Goal: Task Accomplishment & Management: Manage account settings

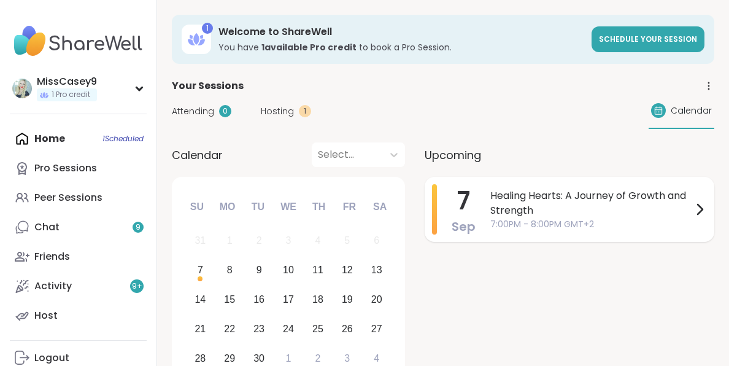
click at [549, 193] on span "Healing Hearts: A Journey of Growth and Strength" at bounding box center [591, 202] width 202 height 29
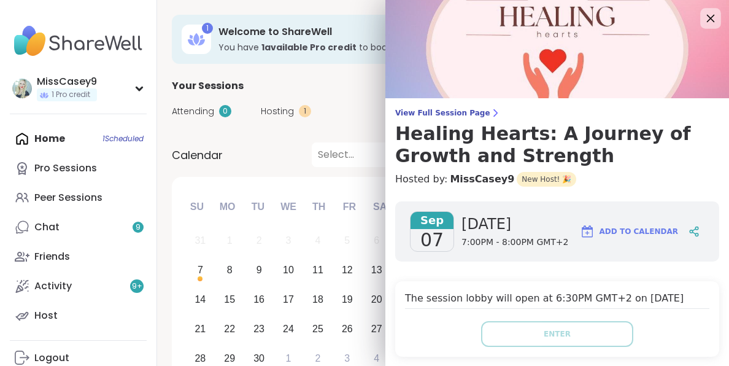
click at [706, 14] on icon at bounding box center [710, 17] width 15 height 15
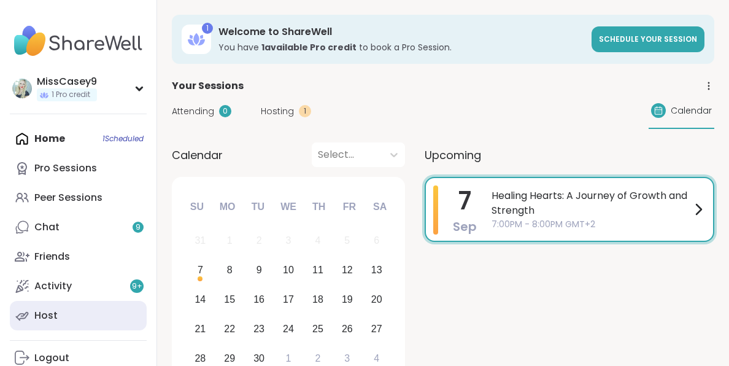
click at [69, 318] on link "Host" at bounding box center [78, 315] width 137 height 29
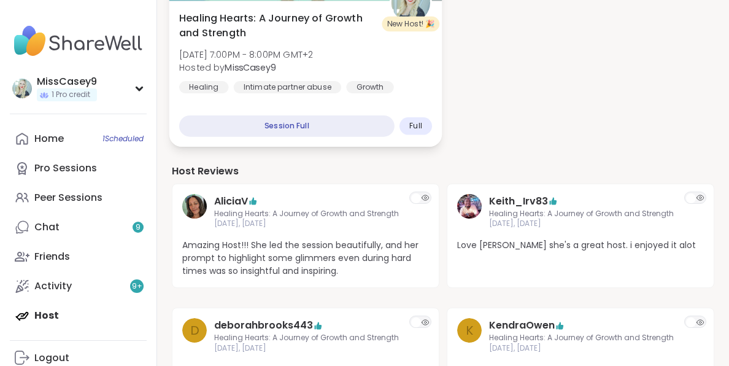
scroll to position [231, 0]
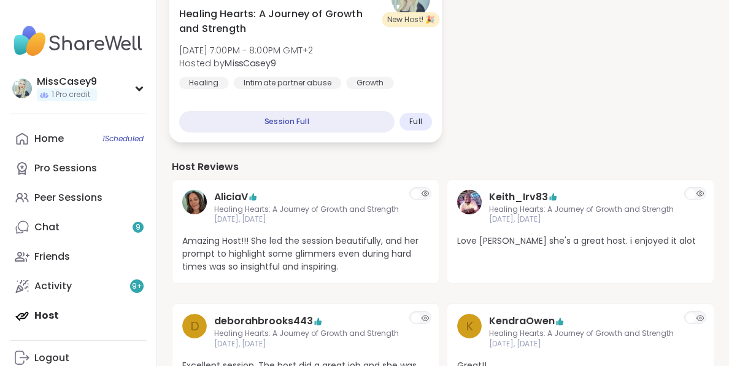
click at [422, 100] on div "Healing Hearts: A Journey of Growth and Strength Sun, Sep 07 | 7:00PM - 8:00PM …" at bounding box center [305, 70] width 273 height 146
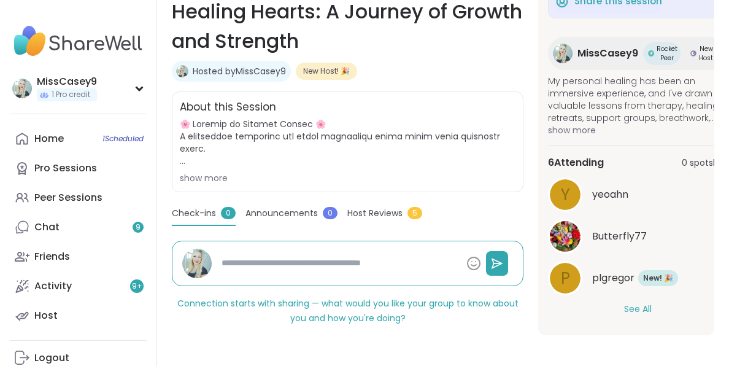
scroll to position [197, 0]
click at [631, 307] on button "See All" at bounding box center [638, 308] width 28 height 13
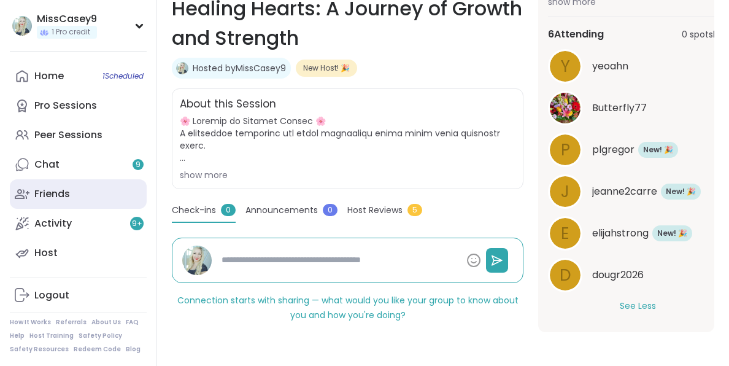
scroll to position [0, 0]
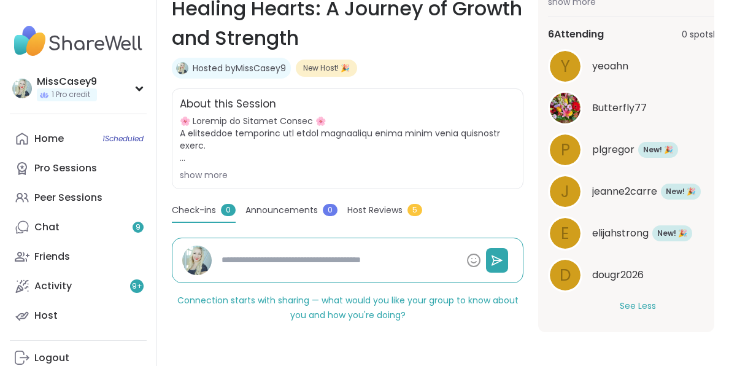
click at [324, 122] on span at bounding box center [348, 139] width 336 height 49
click at [184, 159] on span at bounding box center [348, 139] width 336 height 49
click at [187, 173] on div "show more" at bounding box center [348, 175] width 336 height 12
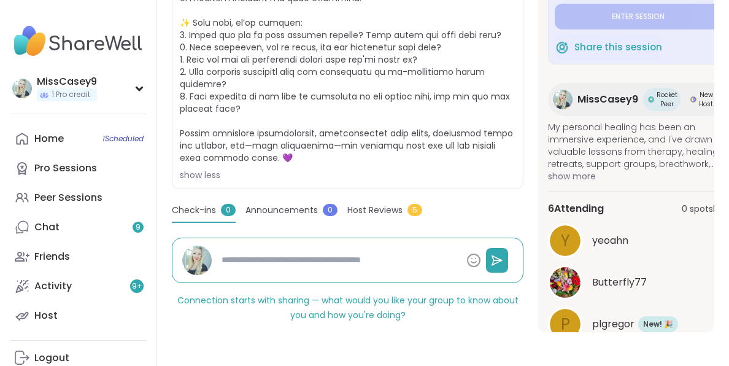
scroll to position [53, 0]
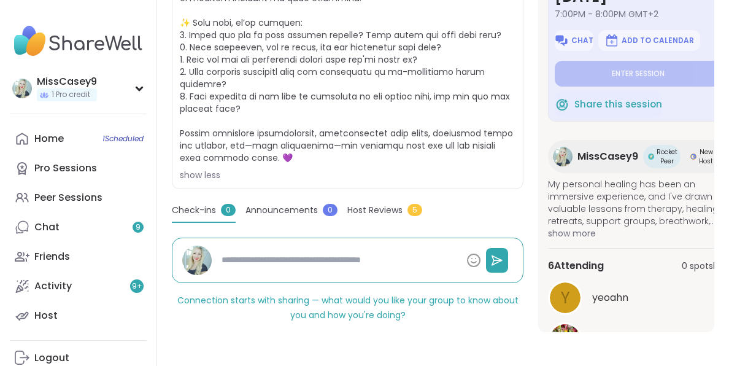
click at [695, 265] on span "0 spots left" at bounding box center [705, 265] width 46 height 13
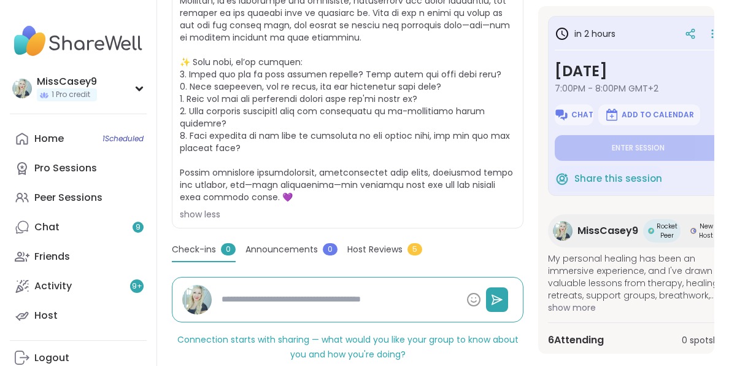
scroll to position [395, 0]
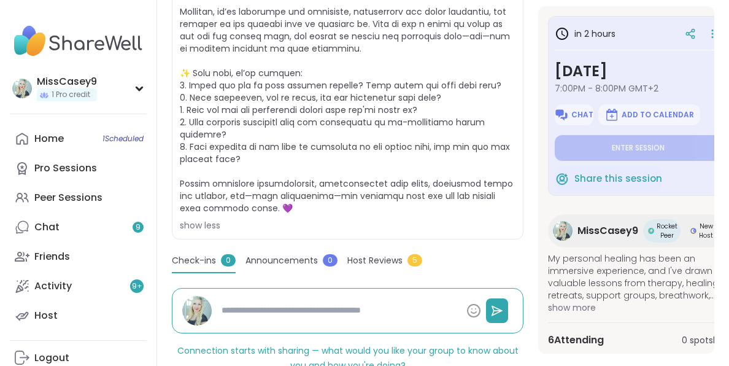
click at [716, 34] on section "Healing | Intimate partner abuse | Growth Healing Hearts: A Journey of Growth a…" at bounding box center [443, 81] width 572 height 601
click at [708, 35] on icon at bounding box center [712, 33] width 12 height 17
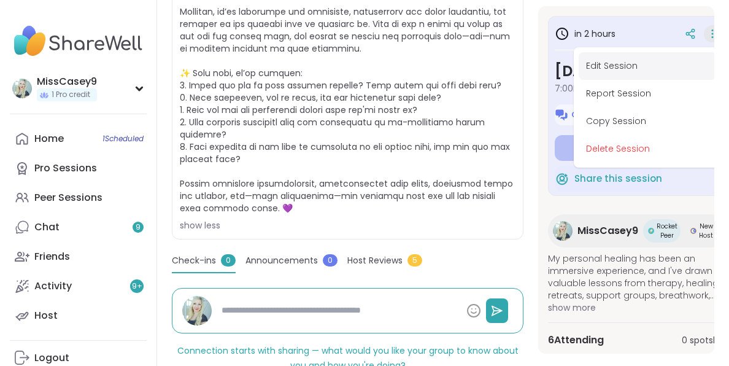
click at [651, 67] on button "Edit Session" at bounding box center [647, 66] width 137 height 28
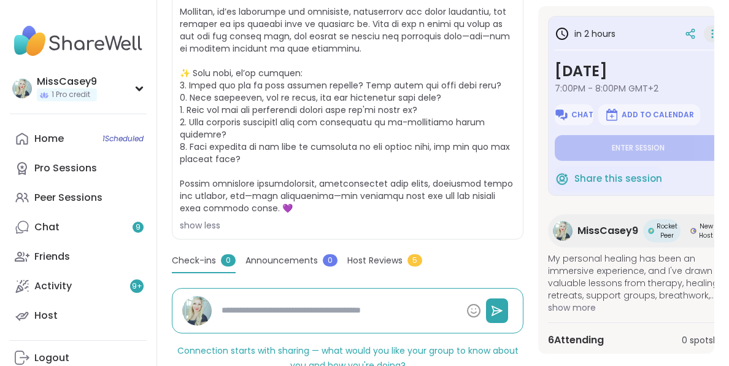
type textarea "*"
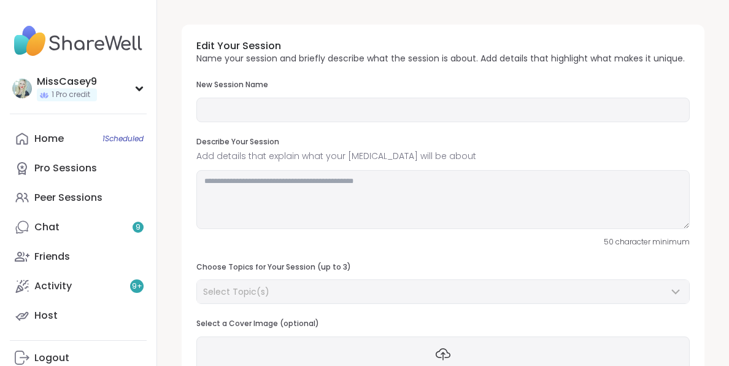
type input "**********"
type textarea "**********"
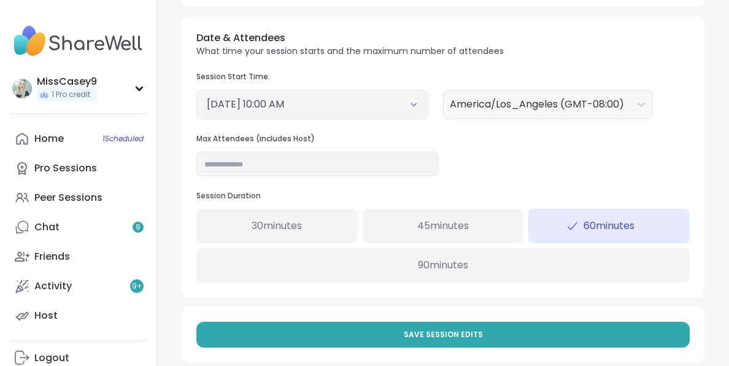
scroll to position [457, 0]
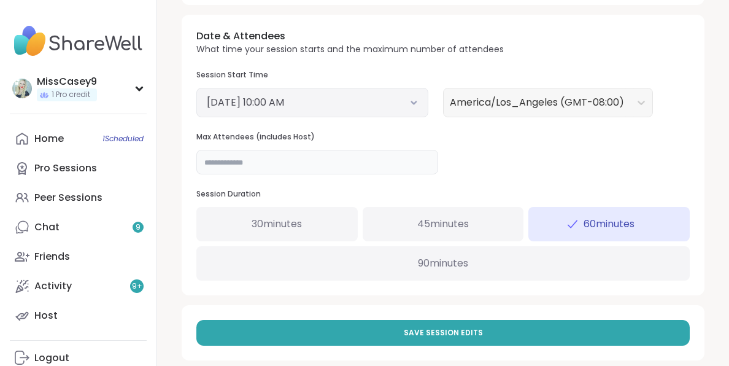
drag, startPoint x: 271, startPoint y: 164, endPoint x: 189, endPoint y: 163, distance: 81.6
click at [189, 163] on div "Date & Attendees What time your session starts and the maximum number of attend…" at bounding box center [443, 155] width 523 height 280
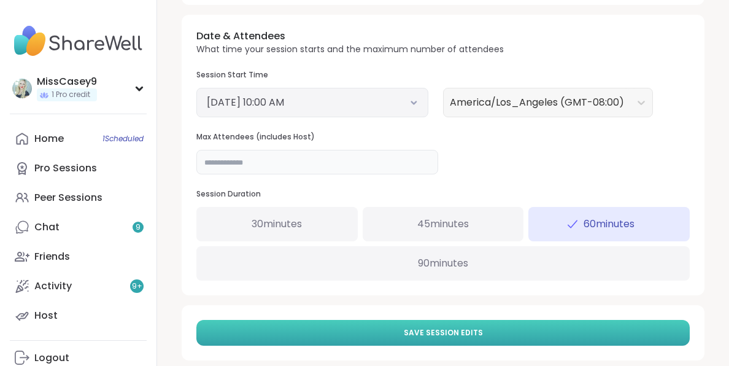
type input "**"
click at [347, 327] on button "Save Session Edits" at bounding box center [442, 333] width 493 height 26
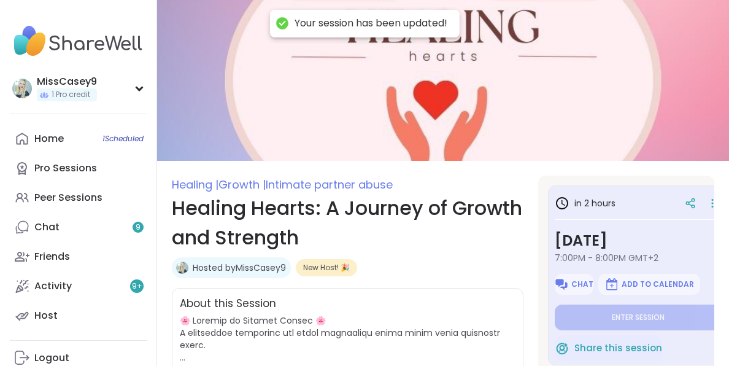
type textarea "*"
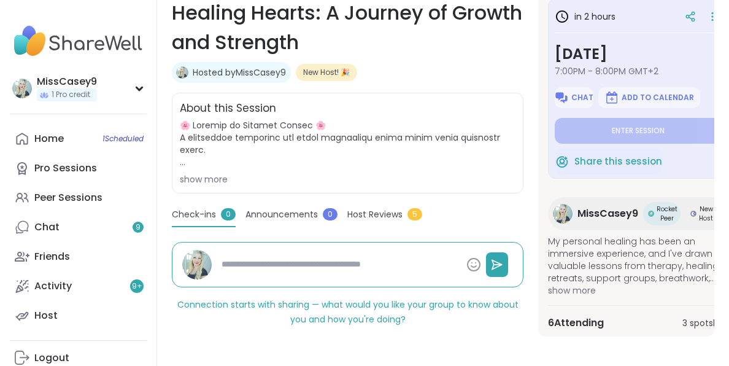
scroll to position [197, 0]
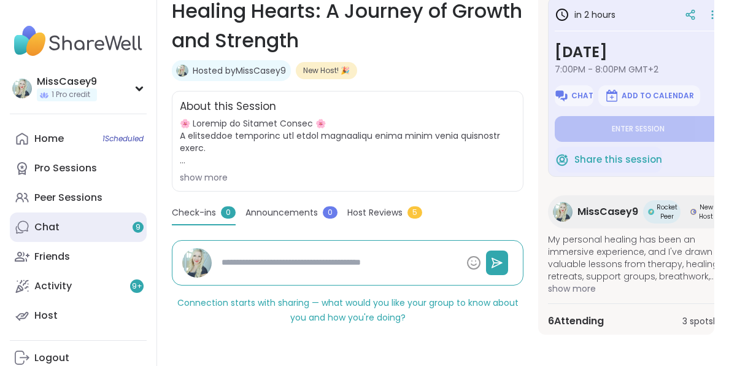
click at [73, 218] on link "Chat 9" at bounding box center [78, 226] width 137 height 29
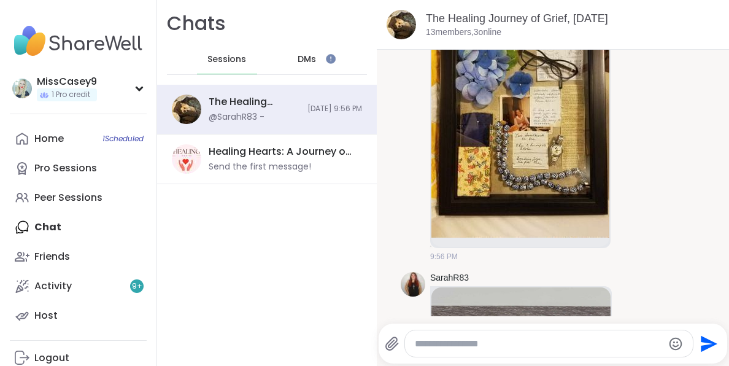
scroll to position [1515, 0]
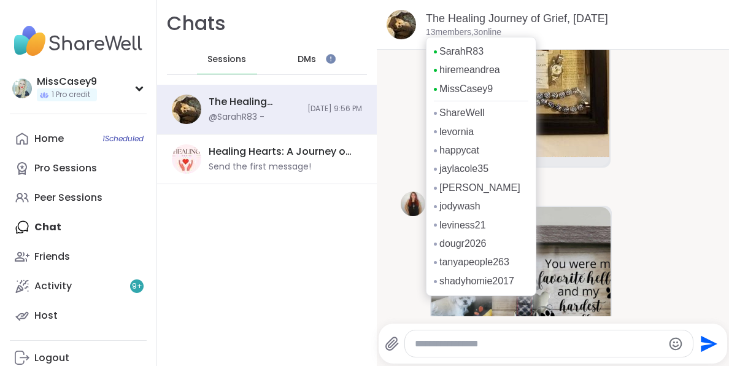
click at [462, 31] on p "13 members, 3 online" at bounding box center [463, 32] width 75 height 12
click at [457, 52] on link "SarahR83" at bounding box center [461, 52] width 44 height 14
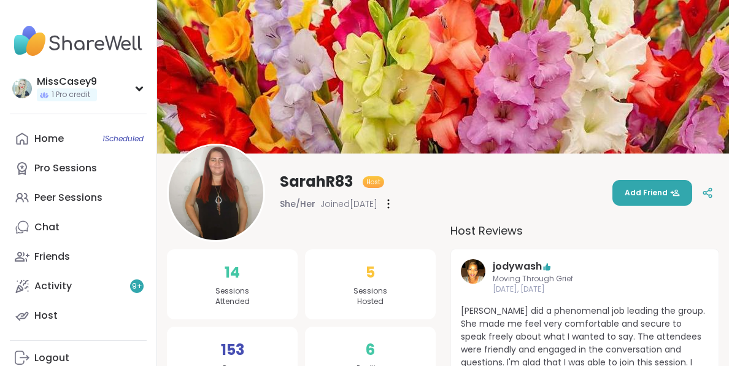
click at [45, 38] on img at bounding box center [78, 41] width 137 height 43
